Goal: Find specific page/section: Find specific page/section

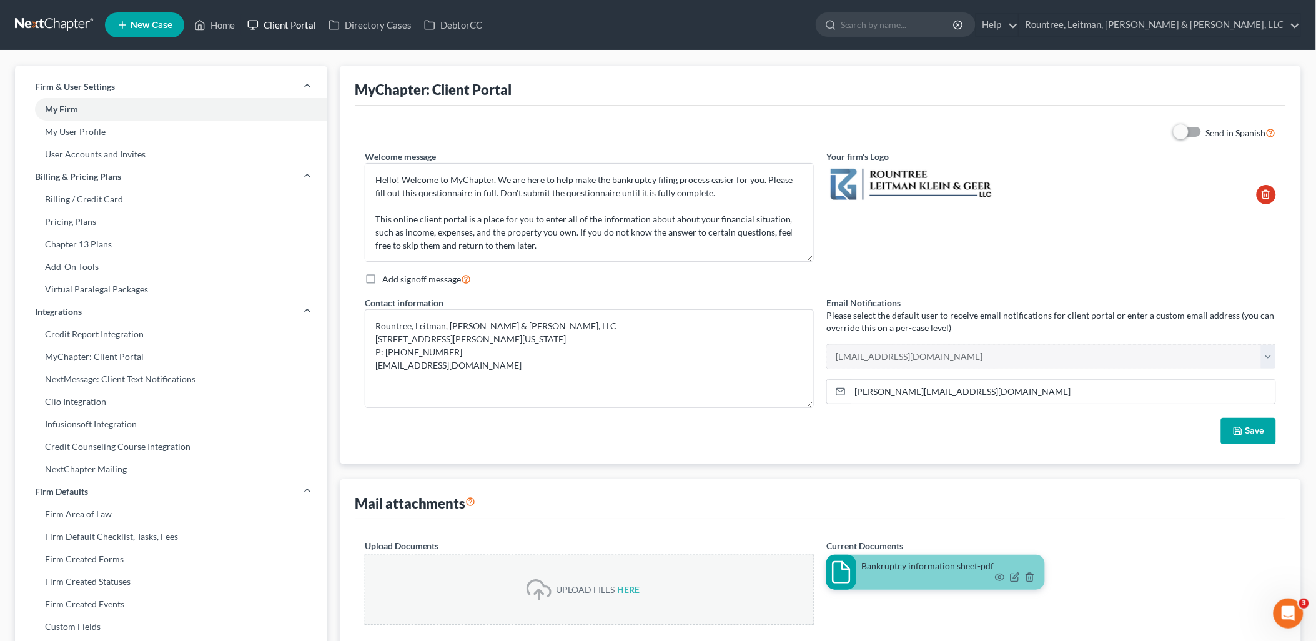
click at [285, 26] on link "Client Portal" at bounding box center [281, 25] width 81 height 22
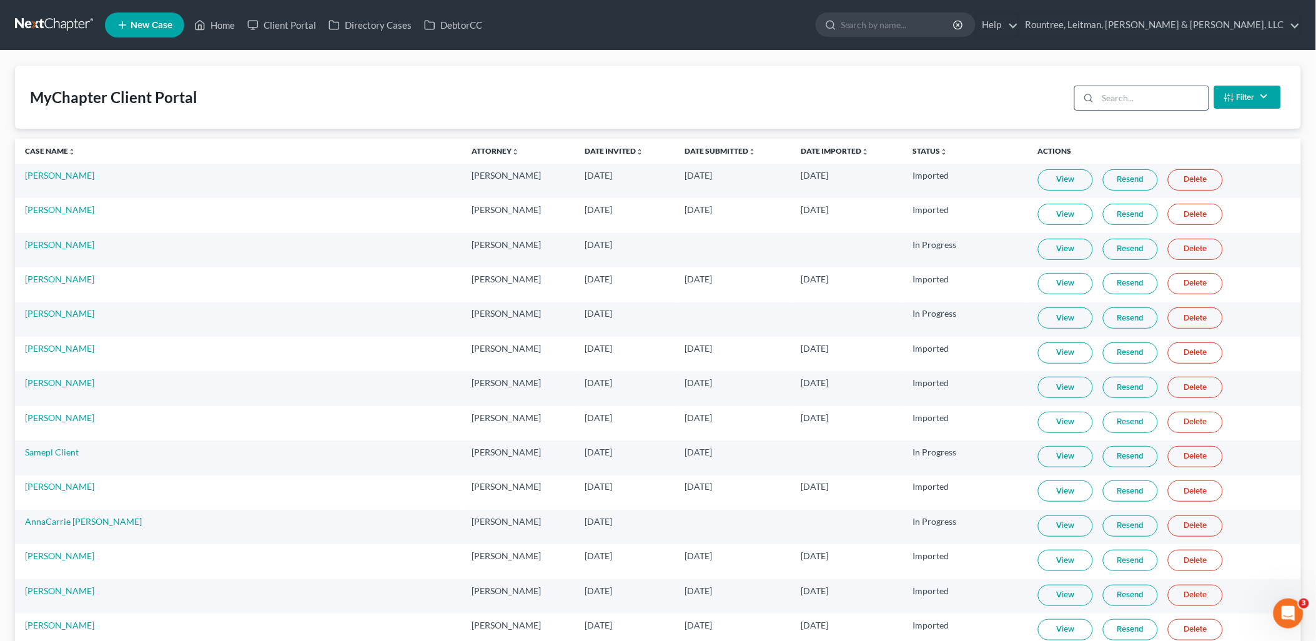
click at [1133, 98] on input "search" at bounding box center [1153, 98] width 111 height 24
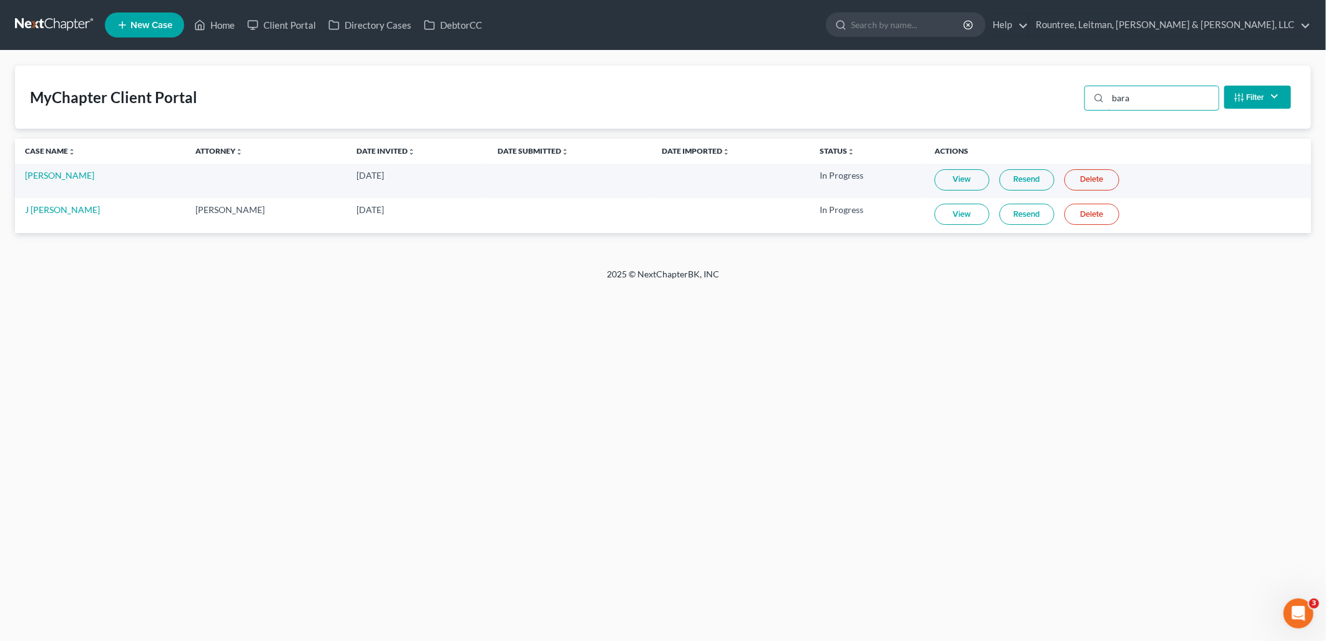
type input "bara"
